Goal: Task Accomplishment & Management: Use online tool/utility

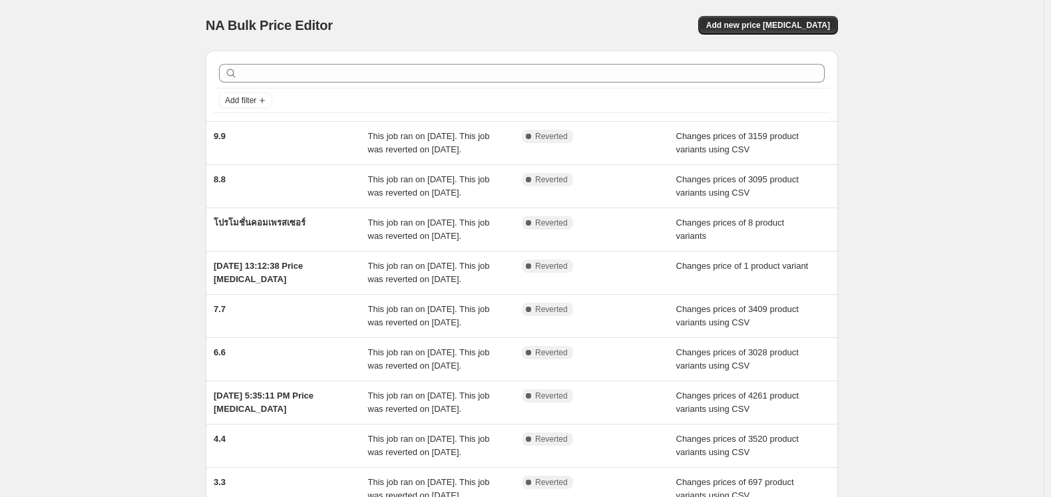
click at [89, 157] on div "NA Bulk Price Editor. This page is ready NA Bulk Price Editor Add new price [ME…" at bounding box center [521, 342] width 1043 height 685
click at [819, 20] on button "Add new price [MEDICAL_DATA]" at bounding box center [768, 25] width 140 height 19
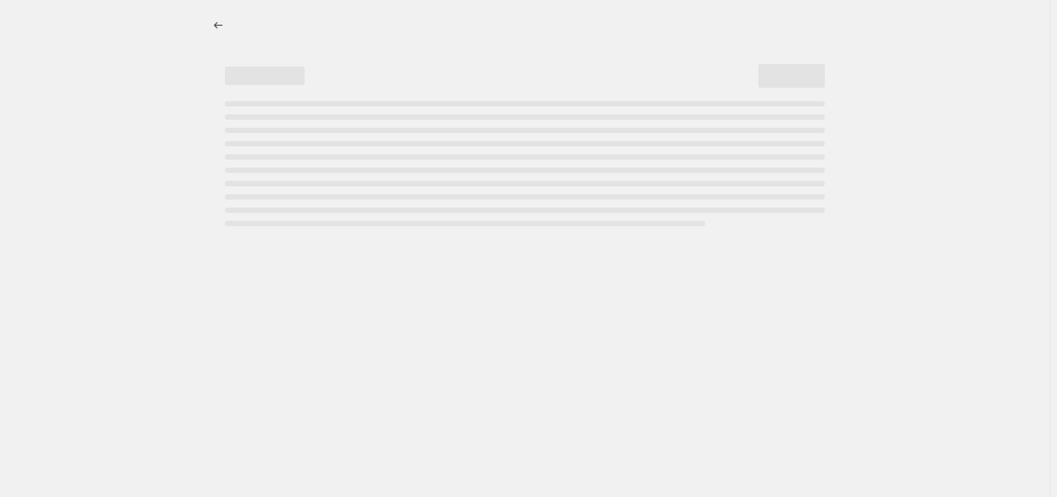
select select "percentage"
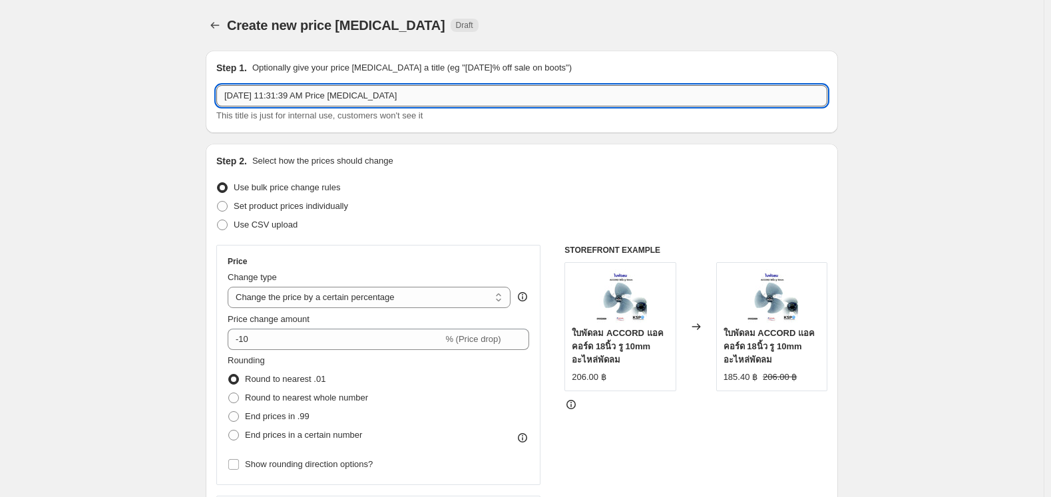
click at [397, 99] on input "[DATE] 11:31:39 AM Price [MEDICAL_DATA]" at bounding box center [521, 95] width 611 height 21
type input "10.10"
click at [273, 228] on span "Use CSV upload" at bounding box center [266, 225] width 64 height 10
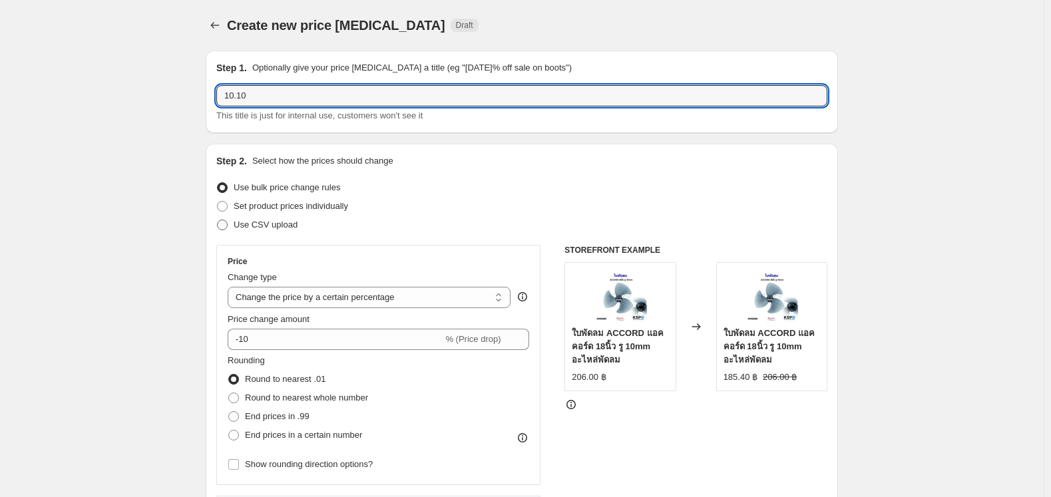
click at [218, 220] on input "Use CSV upload" at bounding box center [217, 220] width 1 height 1
radio input "true"
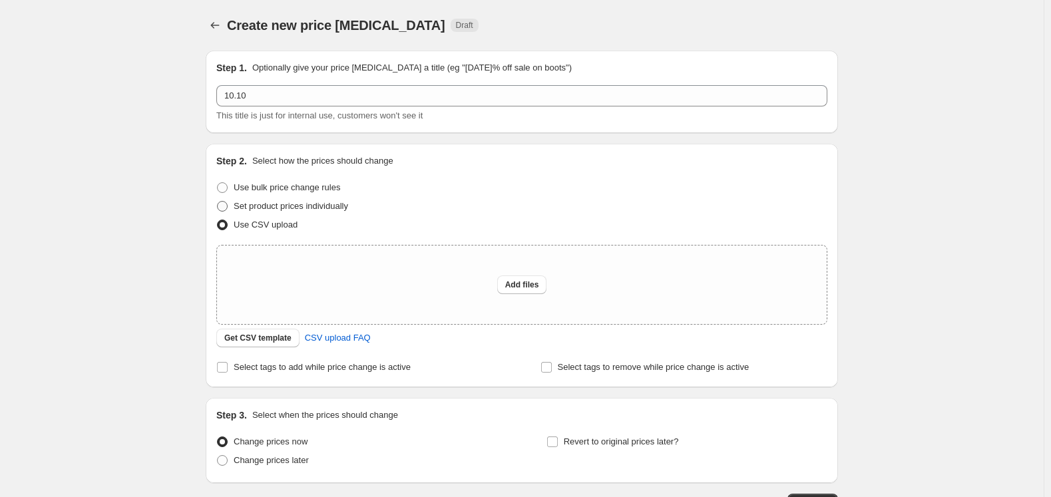
click at [280, 205] on span "Set product prices individually" at bounding box center [291, 206] width 114 height 10
click at [218, 202] on input "Set product prices individually" at bounding box center [217, 201] width 1 height 1
radio input "true"
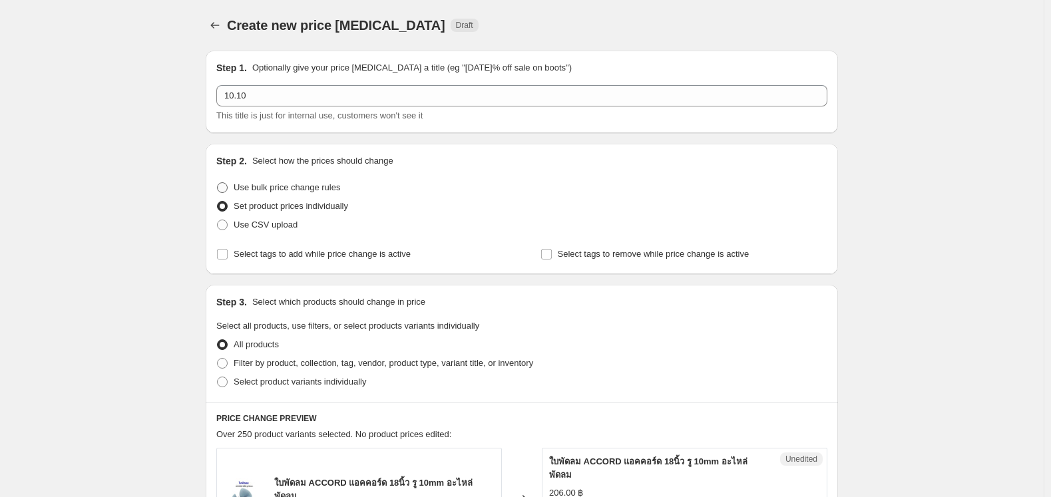
click at [317, 187] on span "Use bulk price change rules" at bounding box center [287, 187] width 106 height 10
click at [218, 183] on input "Use bulk price change rules" at bounding box center [217, 182] width 1 height 1
radio input "true"
select select "percentage"
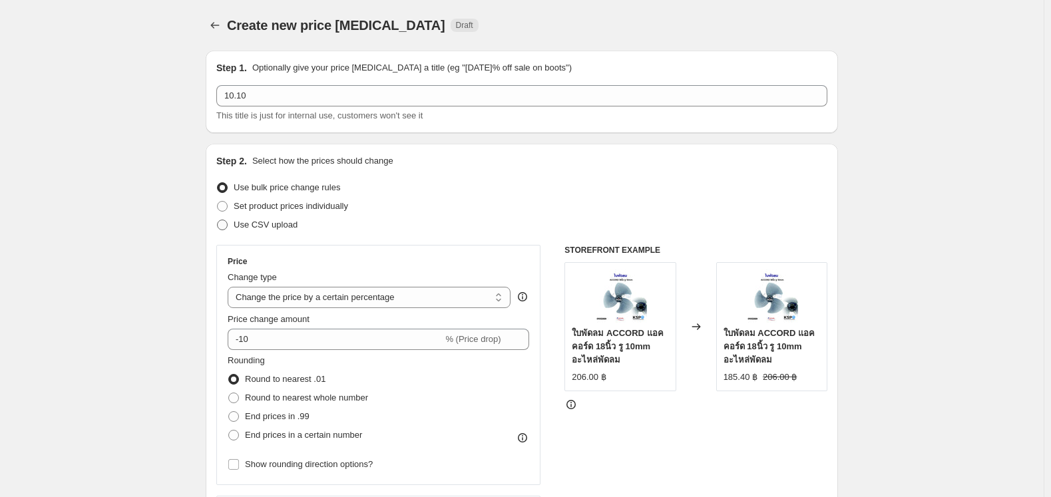
click at [277, 228] on span "Use CSV upload" at bounding box center [266, 225] width 64 height 10
click at [218, 220] on input "Use CSV upload" at bounding box center [217, 220] width 1 height 1
radio input "true"
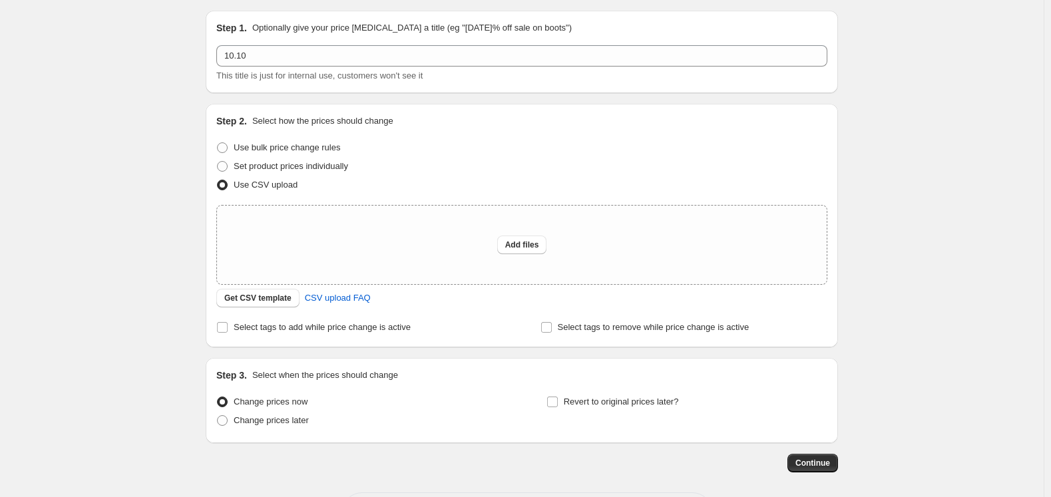
scroll to position [96, 0]
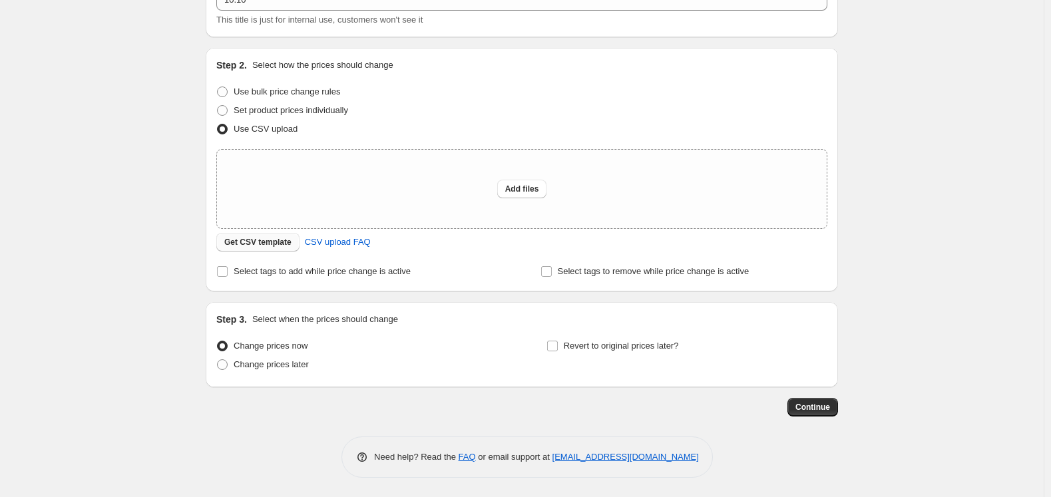
click at [272, 246] on span "Get CSV template" at bounding box center [257, 242] width 67 height 11
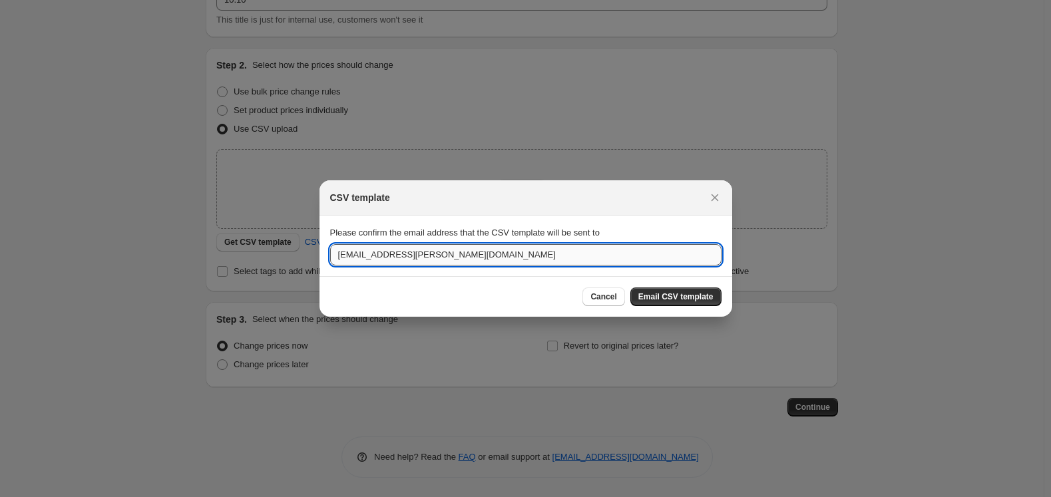
click at [604, 258] on input "[EMAIL_ADDRESS][PERSON_NAME][DOMAIN_NAME]" at bounding box center [525, 254] width 391 height 21
type input "[EMAIL_ADDRESS][PERSON_NAME][DOMAIN_NAME]"
click at [690, 309] on div "Cancel Email CSV template" at bounding box center [525, 296] width 413 height 41
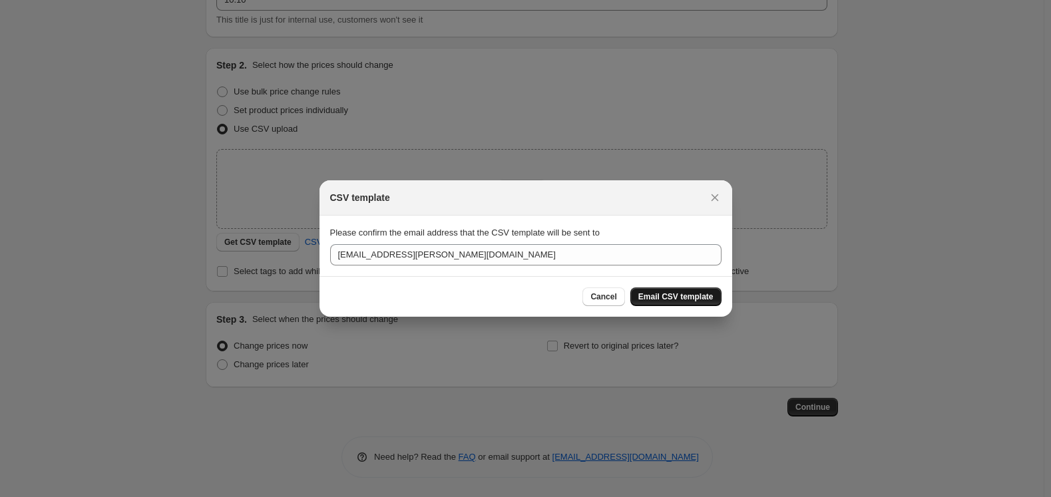
click at [685, 297] on span "Email CSV template" at bounding box center [675, 296] width 75 height 11
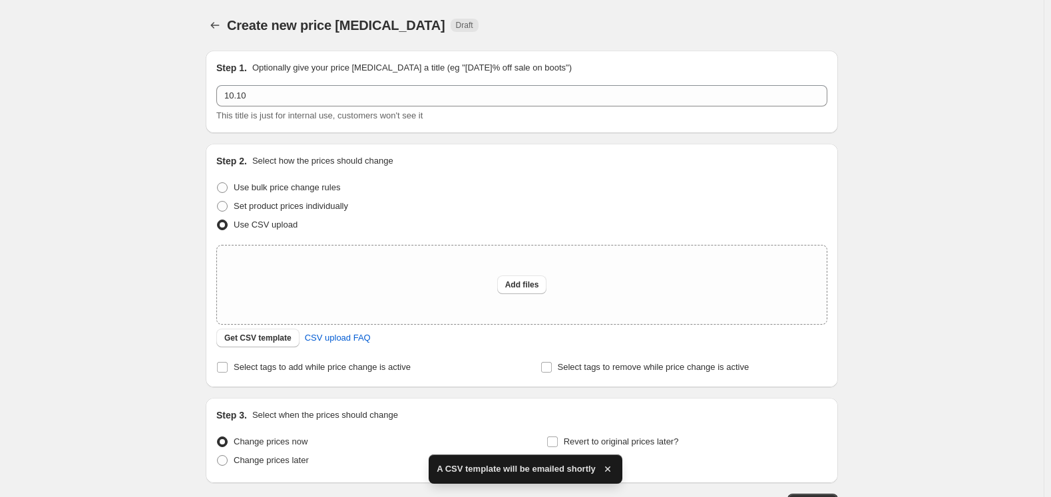
scroll to position [96, 0]
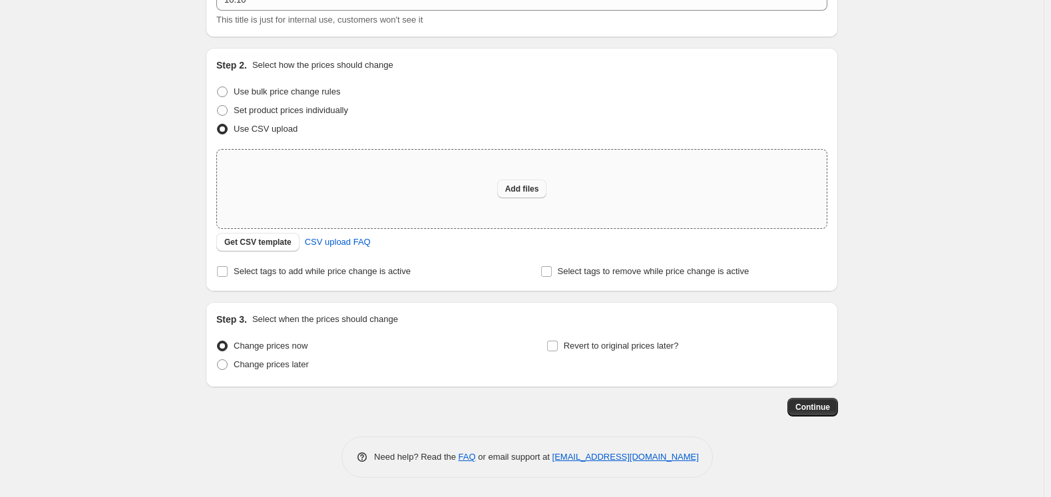
click at [503, 192] on button "Add files" at bounding box center [522, 189] width 50 height 19
type input "C:\fakepath\Upload Shopify 6_10 - csv_template_user_46135 (2).csv"
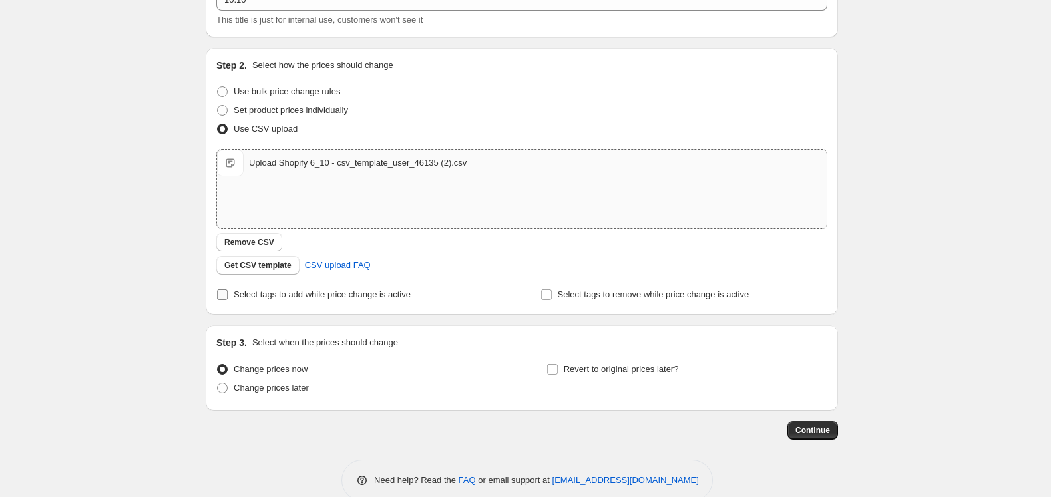
click at [303, 295] on span "Select tags to add while price change is active" at bounding box center [322, 294] width 177 height 10
click at [228, 295] on input "Select tags to add while price change is active" at bounding box center [222, 294] width 11 height 11
checkbox input "true"
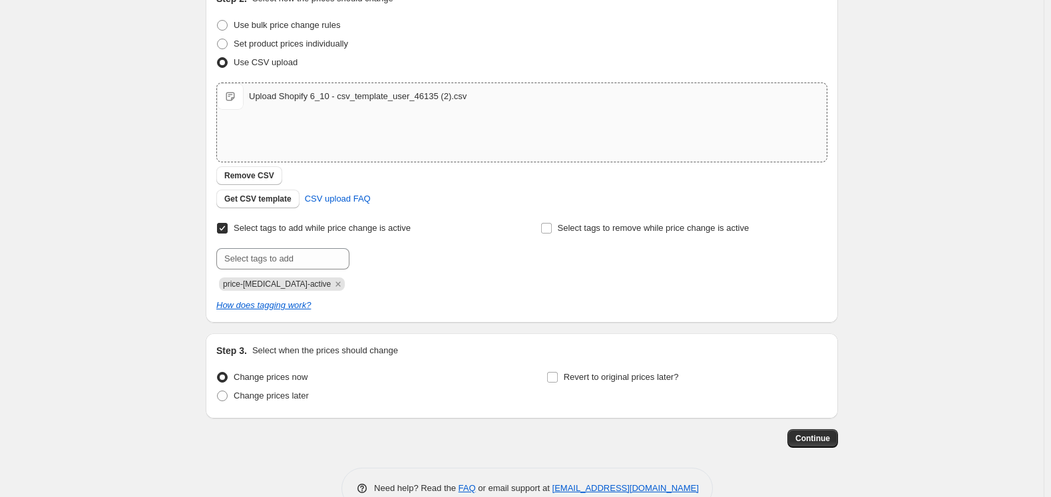
scroll to position [193, 0]
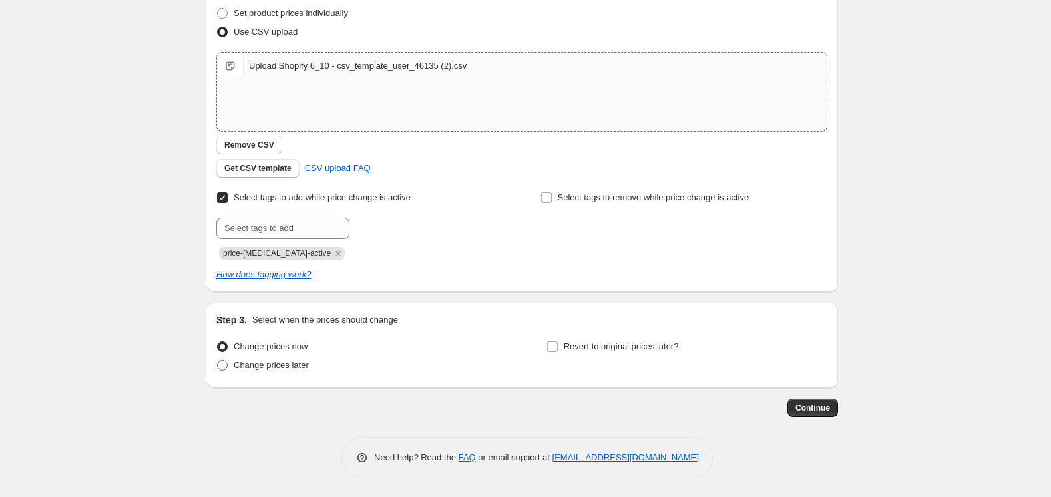
click at [293, 365] on span "Change prices later" at bounding box center [271, 365] width 75 height 10
click at [218, 361] on input "Change prices later" at bounding box center [217, 360] width 1 height 1
radio input "true"
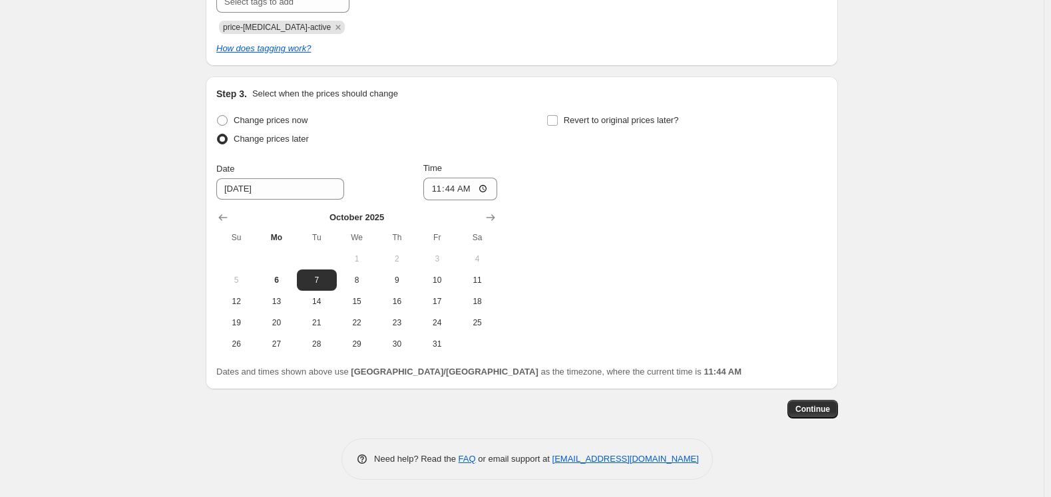
scroll to position [421, 0]
click at [588, 118] on span "Revert to original prices later?" at bounding box center [621, 119] width 115 height 10
click at [558, 118] on input "Revert to original prices later?" at bounding box center [552, 119] width 11 height 11
checkbox input "true"
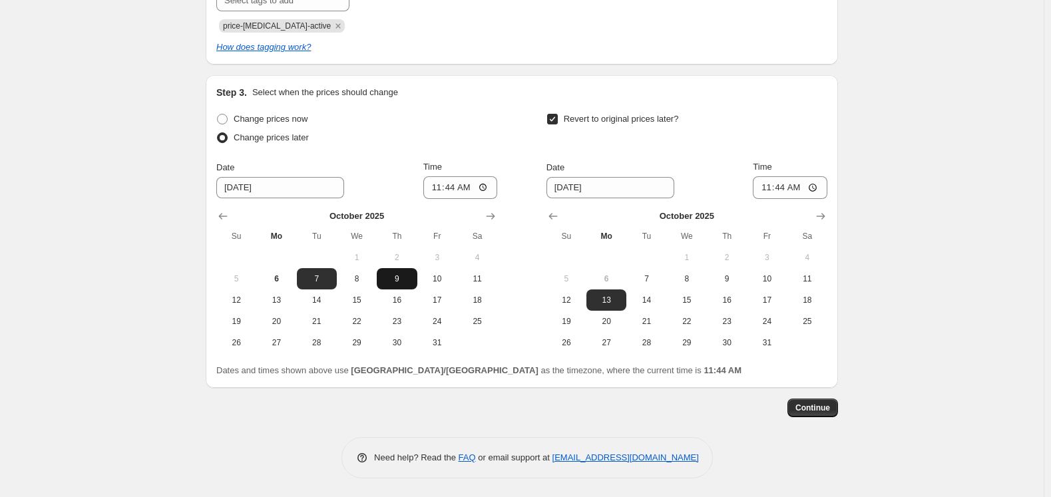
click at [403, 283] on button "9" at bounding box center [397, 278] width 40 height 21
type input "[DATE]"
click at [570, 297] on span "12" at bounding box center [566, 300] width 29 height 11
type input "[DATE]"
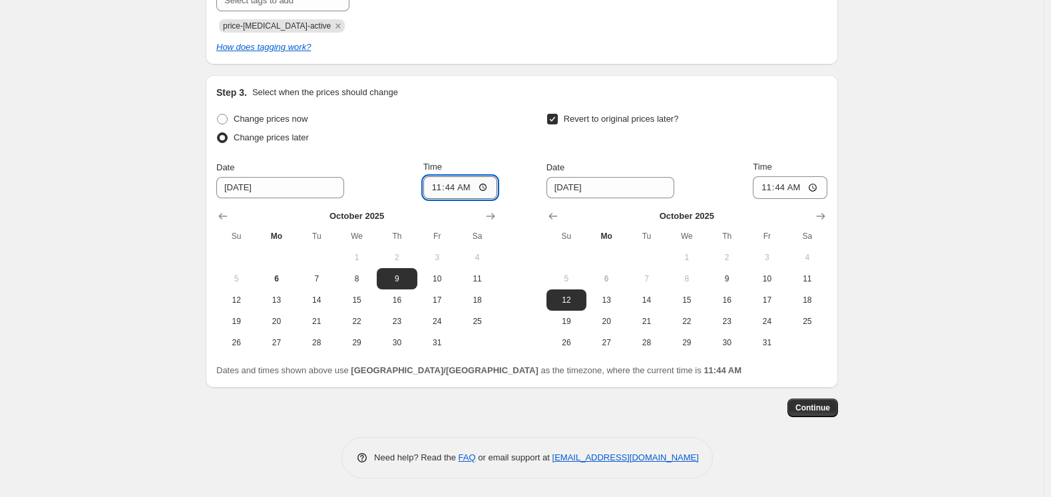
click at [449, 187] on input "11:44" at bounding box center [460, 187] width 75 height 23
click at [439, 186] on input "11:44" at bounding box center [460, 187] width 75 height 23
type input "20:00"
click at [764, 189] on input "11:44" at bounding box center [790, 187] width 75 height 23
click at [764, 189] on input "00:55" at bounding box center [790, 187] width 75 height 23
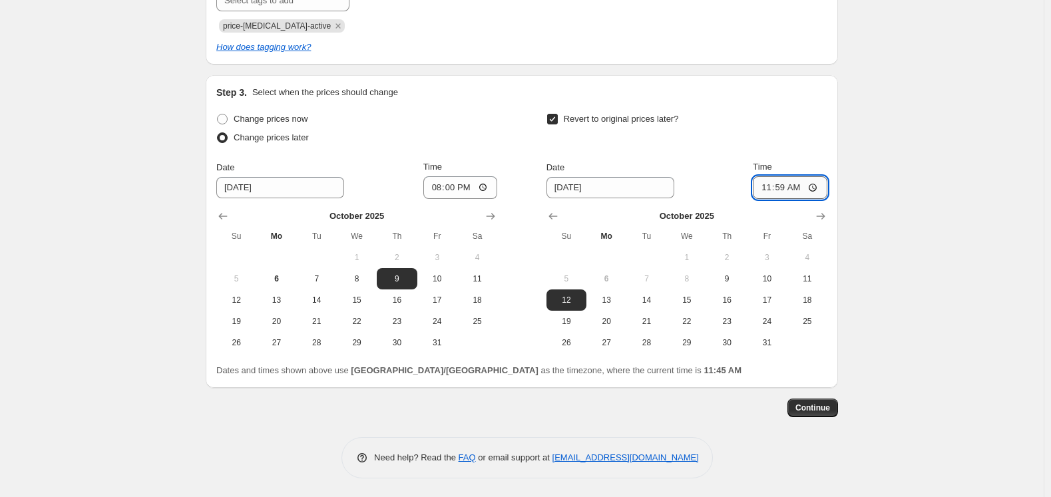
type input "23:59"
click at [898, 193] on div "Create new price [MEDICAL_DATA]. This page is ready Create new price [MEDICAL_D…" at bounding box center [521, 38] width 1043 height 919
click at [802, 411] on span "Continue" at bounding box center [812, 408] width 35 height 11
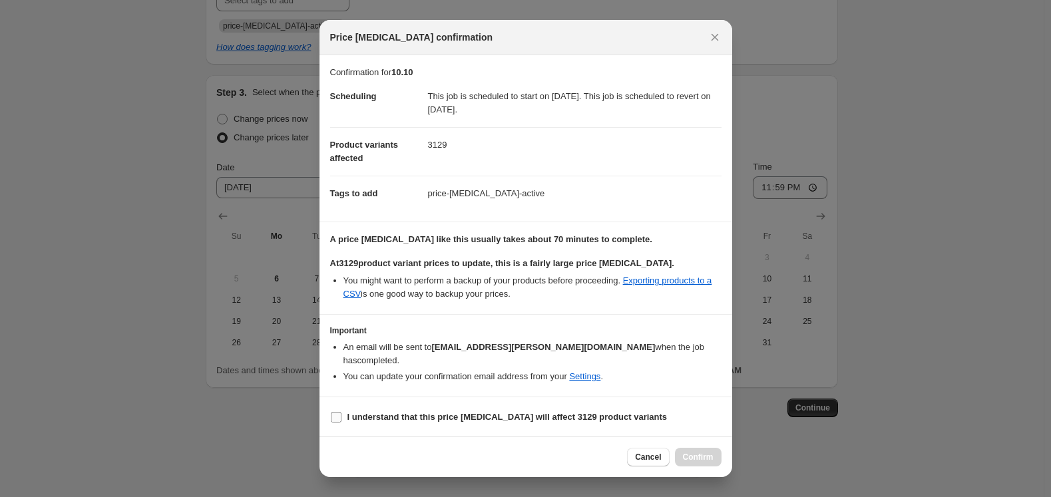
click at [360, 412] on b "I understand that this price [MEDICAL_DATA] will affect 3129 product variants" at bounding box center [507, 417] width 320 height 10
click at [341, 412] on input "I understand that this price [MEDICAL_DATA] will affect 3129 product variants" at bounding box center [336, 417] width 11 height 11
checkbox input "true"
click at [707, 452] on span "Confirm" at bounding box center [698, 457] width 31 height 11
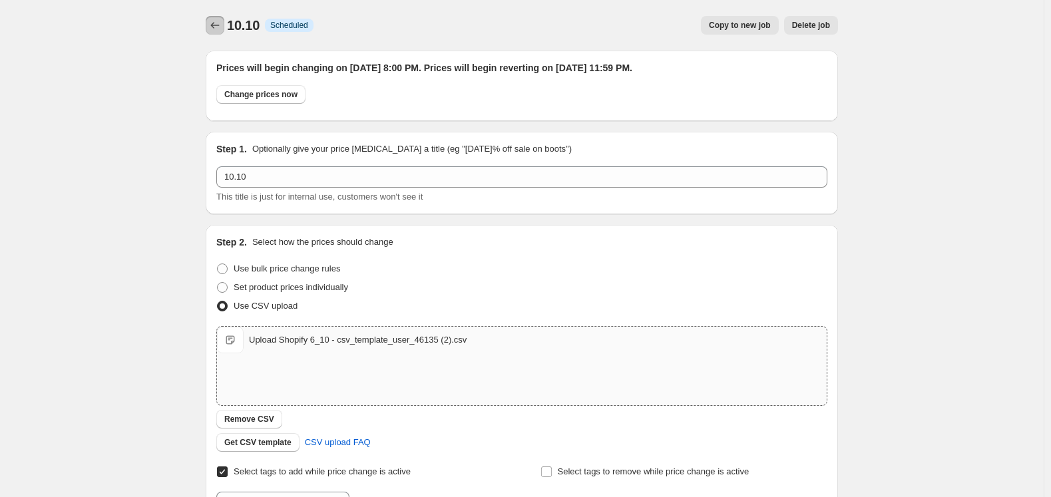
click at [214, 20] on icon "Price change jobs" at bounding box center [214, 25] width 13 height 13
